Goal: Task Accomplishment & Management: Use online tool/utility

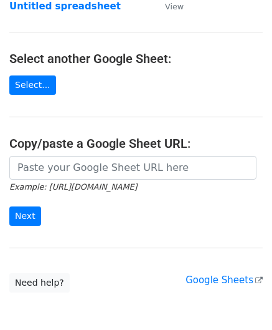
scroll to position [125, 0]
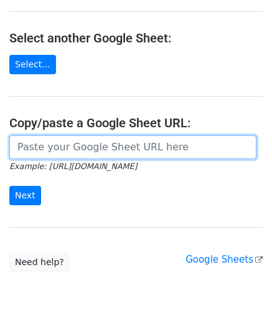
click at [71, 150] on input "url" at bounding box center [133, 147] width 248 height 24
paste input "[URL][DOMAIN_NAME]"
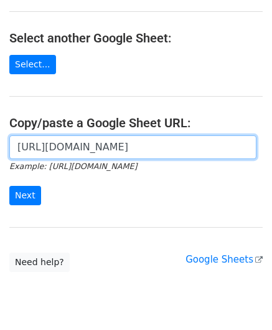
scroll to position [0, 277]
type input "[URL][DOMAIN_NAME]"
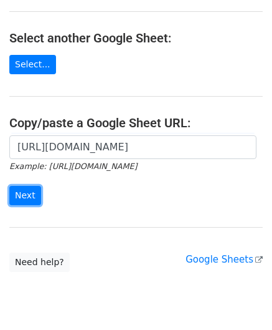
drag, startPoint x: 22, startPoint y: 196, endPoint x: 38, endPoint y: 192, distance: 16.6
click at [22, 196] on input "Next" at bounding box center [25, 195] width 32 height 19
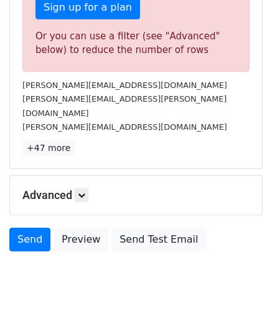
scroll to position [421, 0]
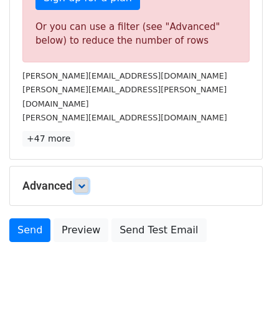
click at [89, 179] on link at bounding box center [82, 186] width 14 height 14
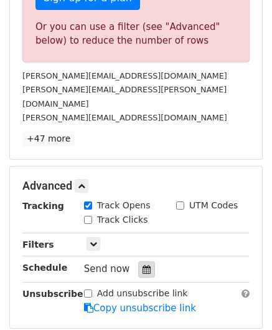
click at [145, 261] on div at bounding box center [146, 269] width 17 height 16
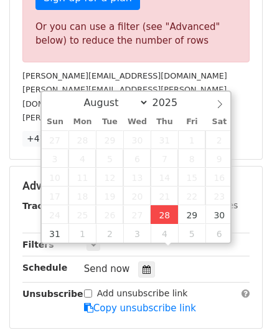
type input "2025-08-28 12:00"
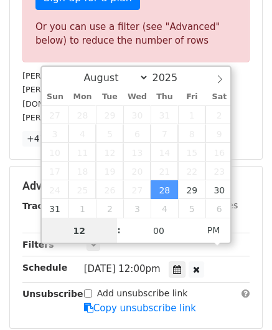
paste input "8"
type input "8"
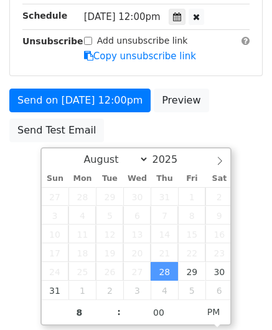
scroll to position [253, 0]
type input "2025-08-28 20:00"
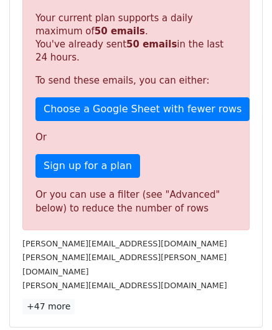
scroll to position [572, 0]
